Goal: Information Seeking & Learning: Learn about a topic

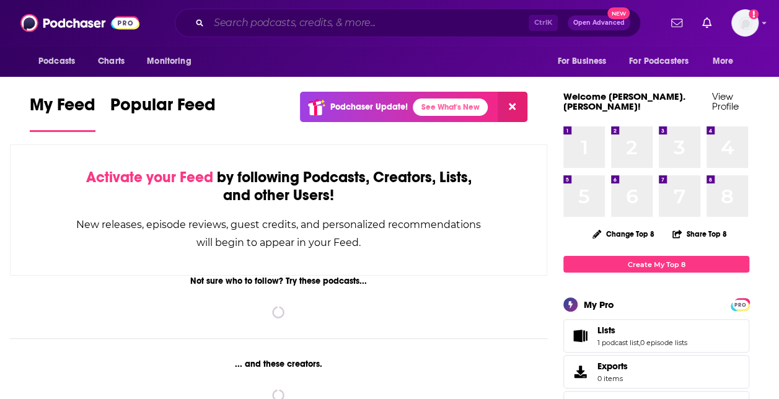
click at [285, 24] on input "Search podcasts, credits, & more..." at bounding box center [369, 23] width 320 height 20
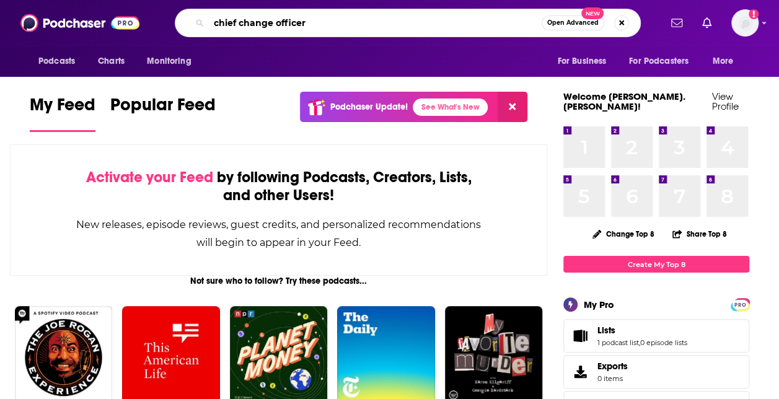
type input "chief change officer"
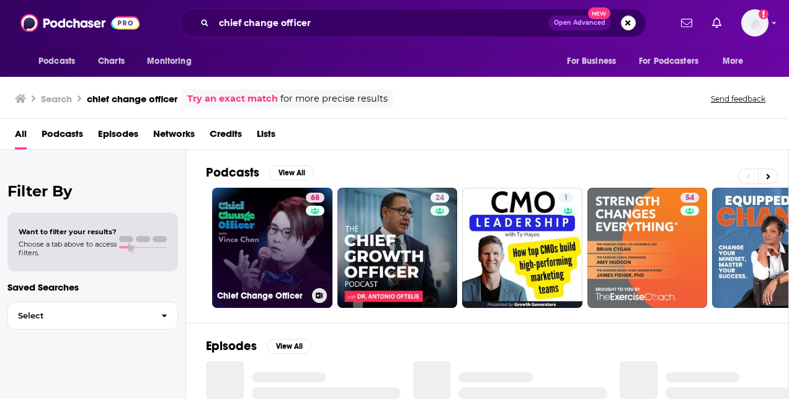
click at [270, 221] on link "68 Chief Change Officer" at bounding box center [272, 248] width 120 height 120
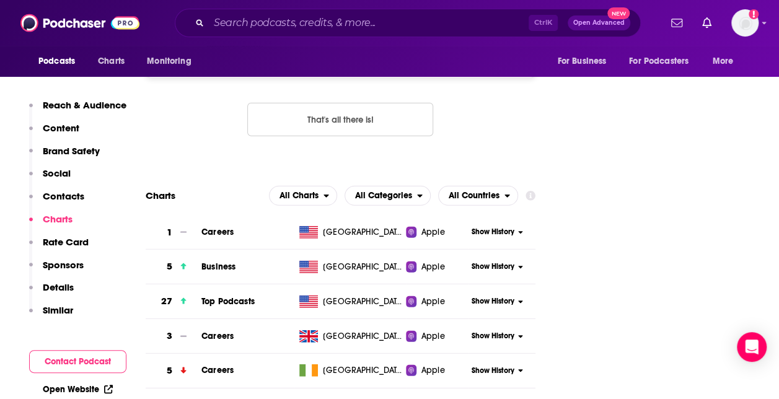
scroll to position [1653, 0]
